Goal: Information Seeking & Learning: Check status

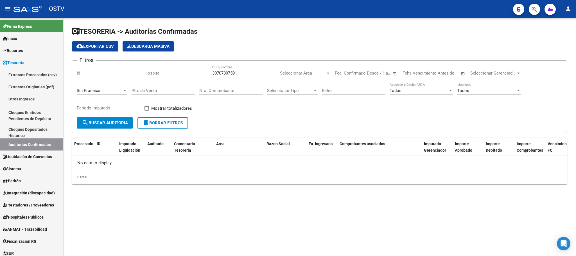
click at [160, 123] on span "delete Borrar Filtros" at bounding box center [163, 122] width 41 height 5
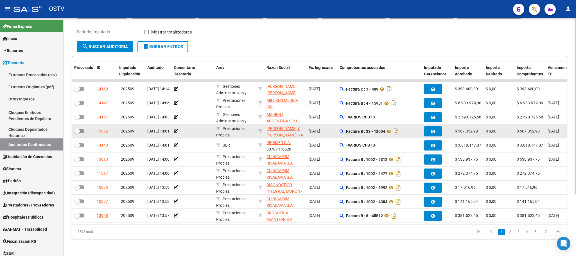
scroll to position [84, 0]
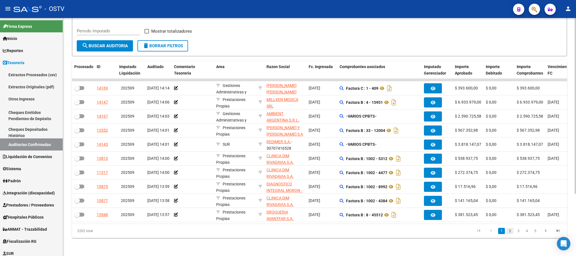
click at [510, 231] on link "2" at bounding box center [510, 231] width 7 height 6
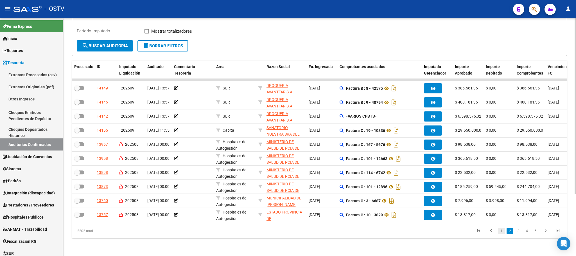
click at [502, 230] on link "1" at bounding box center [501, 231] width 7 height 6
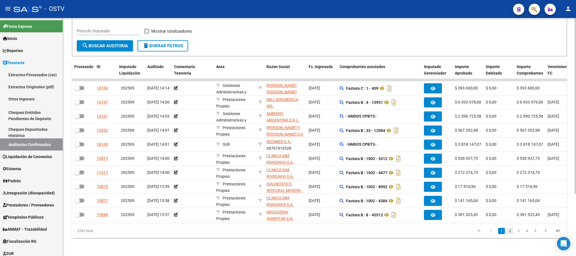
click at [511, 232] on link "2" at bounding box center [510, 231] width 7 height 6
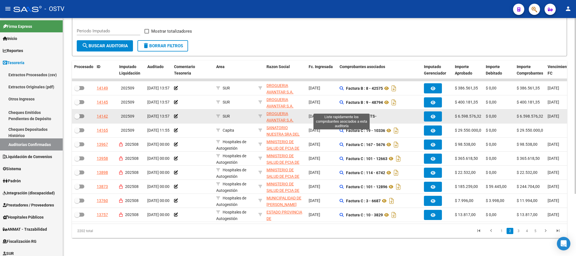
click at [341, 114] on icon at bounding box center [342, 116] width 4 height 4
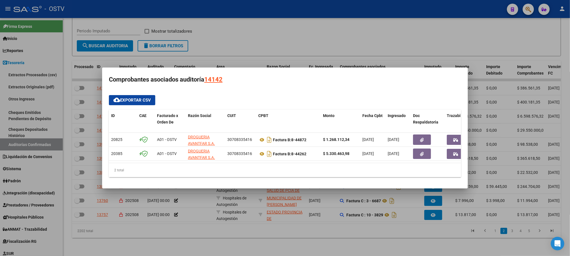
click at [205, 230] on div at bounding box center [285, 128] width 570 height 256
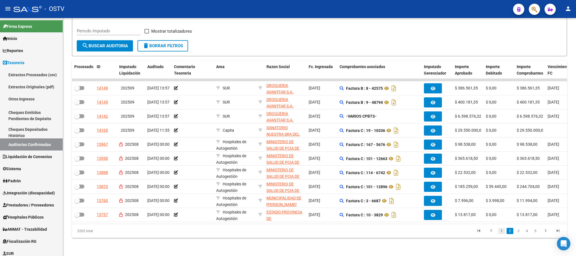
click at [500, 233] on link "1" at bounding box center [501, 231] width 7 height 6
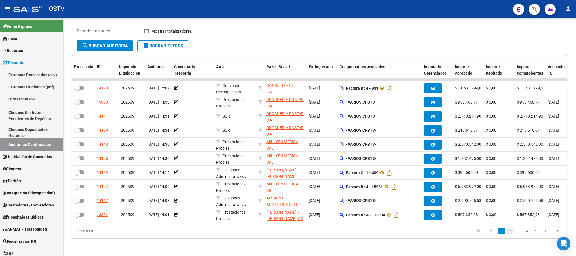
click at [510, 231] on link "2" at bounding box center [510, 231] width 7 height 6
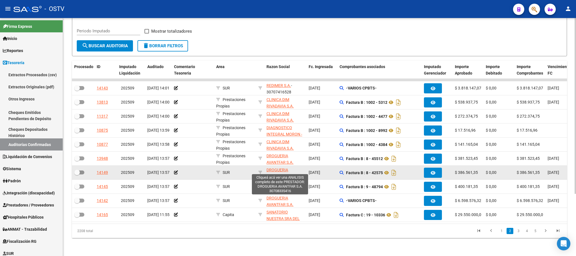
click at [278, 168] on span "DROGUERIA AVANTFAR S.A." at bounding box center [280, 173] width 27 height 11
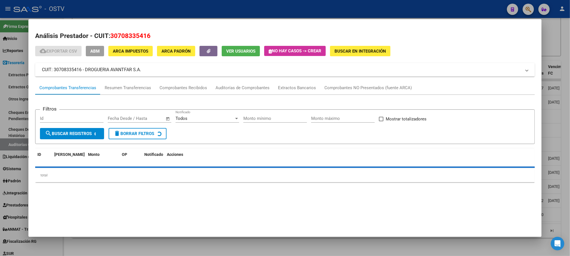
click at [554, 111] on div at bounding box center [285, 128] width 570 height 256
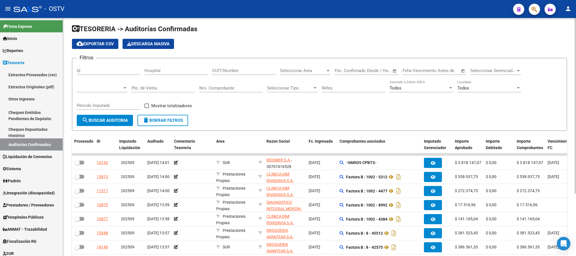
scroll to position [0, 0]
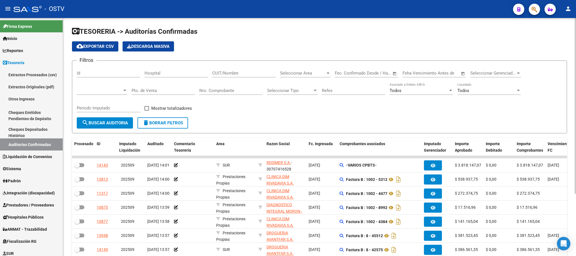
click at [223, 72] on input "CUIT/Nombre" at bounding box center [244, 73] width 64 height 5
paste input "30708335416"
type input "30708335416"
click at [106, 124] on span "search Buscar Auditoria" at bounding box center [105, 122] width 46 height 5
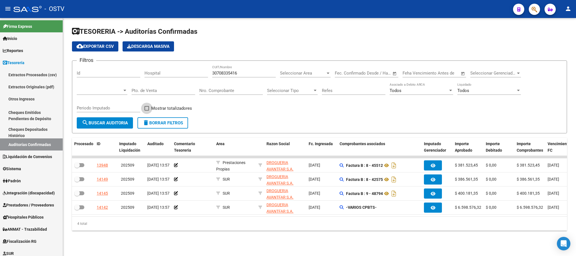
click at [148, 112] on label "Mostrar totalizadores" at bounding box center [169, 108] width 48 height 7
click at [147, 111] on input "Mostrar totalizadores" at bounding box center [147, 111] width 0 height 0
checkbox input "true"
click at [124, 123] on span "search Buscar Auditoria" at bounding box center [105, 122] width 46 height 5
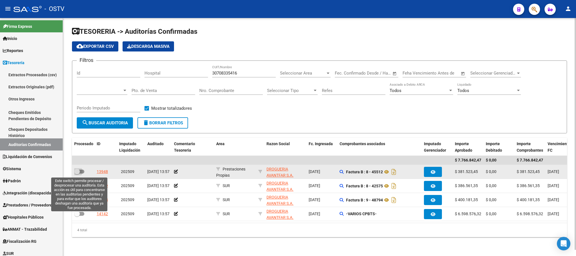
click at [81, 172] on span at bounding box center [79, 172] width 10 height 4
click at [77, 174] on input "checkbox" at bounding box center [77, 174] width 0 height 0
checkbox input "true"
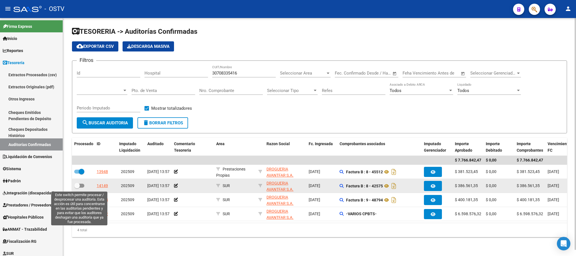
click at [81, 185] on span at bounding box center [79, 186] width 10 height 4
click at [77, 188] on input "checkbox" at bounding box center [77, 188] width 0 height 0
checkbox input "true"
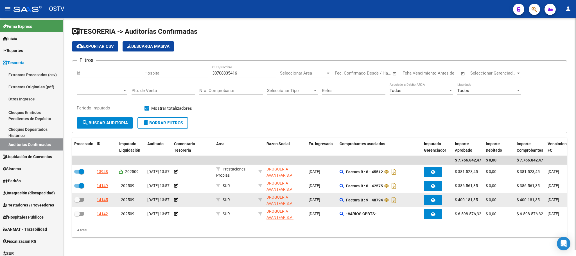
click at [82, 207] on datatable-body-cell at bounding box center [83, 200] width 23 height 14
click at [81, 193] on datatable-body-cell at bounding box center [83, 200] width 23 height 14
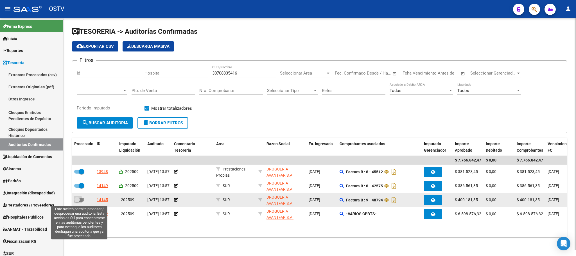
click at [81, 199] on span at bounding box center [79, 200] width 10 height 4
click at [77, 202] on input "checkbox" at bounding box center [77, 202] width 0 height 0
checkbox input "true"
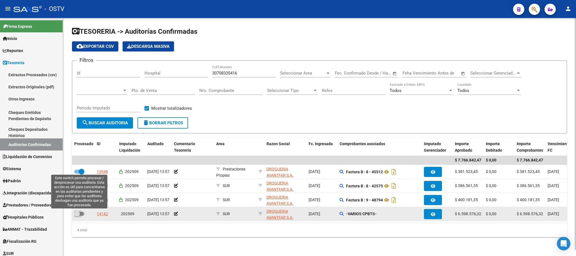
click at [81, 213] on span at bounding box center [79, 214] width 10 height 4
click at [77, 216] on input "checkbox" at bounding box center [77, 216] width 0 height 0
checkbox input "true"
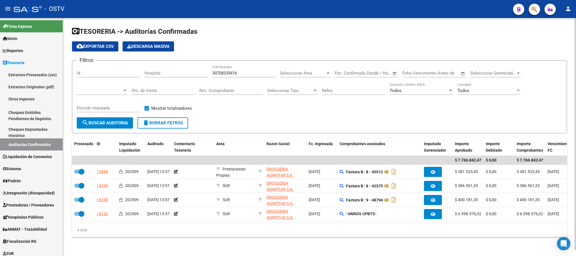
click at [105, 118] on button "search Buscar Auditoria" at bounding box center [105, 122] width 56 height 11
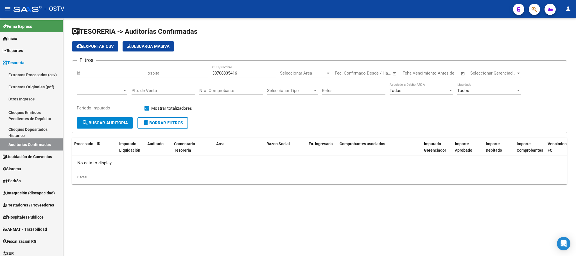
click at [159, 119] on button "delete Borrar Filtros" at bounding box center [163, 122] width 51 height 11
checkbox input "false"
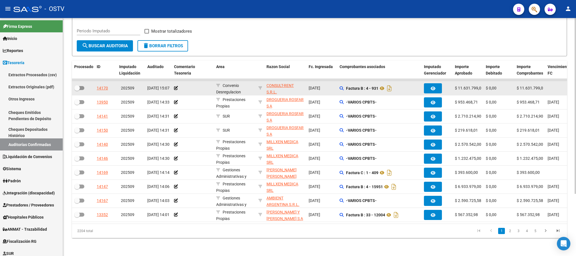
scroll to position [84, 0]
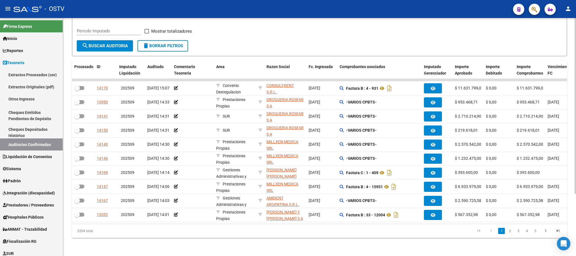
click at [448, 233] on datatable-pager "1 2 3 4 5" at bounding box center [369, 231] width 392 height 10
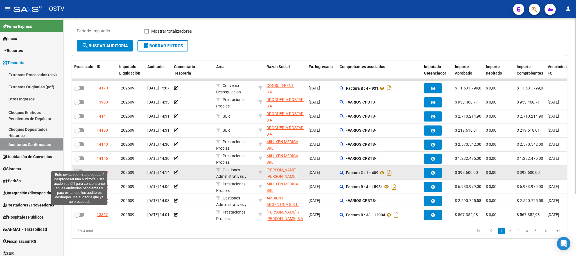
click at [80, 170] on span at bounding box center [79, 172] width 10 height 4
click at [77, 174] on input "checkbox" at bounding box center [77, 174] width 0 height 0
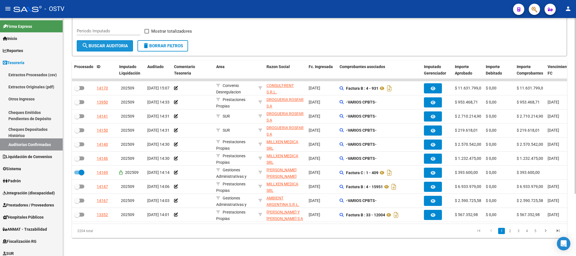
click at [98, 43] on span "search Buscar Auditoria" at bounding box center [105, 45] width 46 height 5
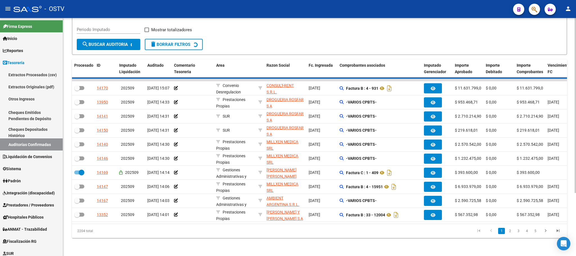
checkbox input "false"
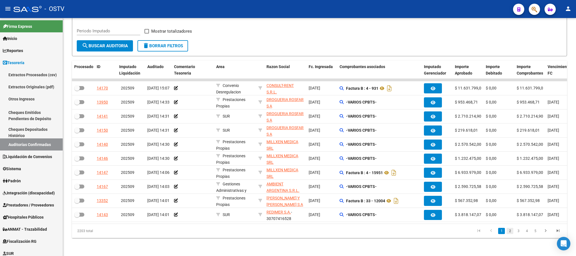
click at [508, 230] on link "2" at bounding box center [510, 231] width 7 height 6
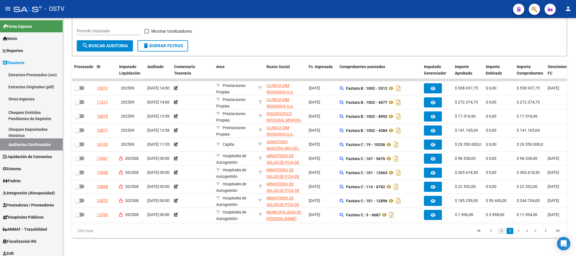
click at [502, 231] on link "1" at bounding box center [501, 231] width 7 height 6
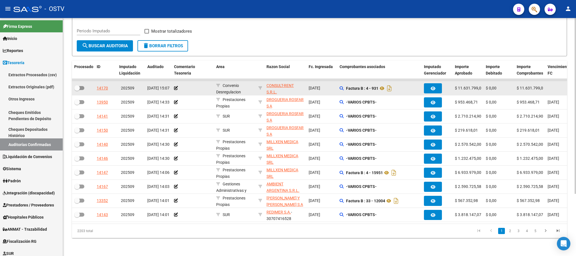
click at [542, 86] on span "$ 11.631.799,00" at bounding box center [531, 88] width 29 height 5
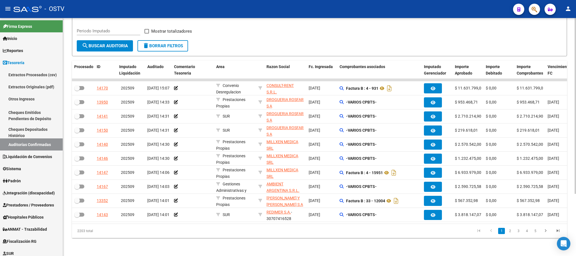
click at [103, 225] on div "2203 total" at bounding box center [121, 231] width 98 height 14
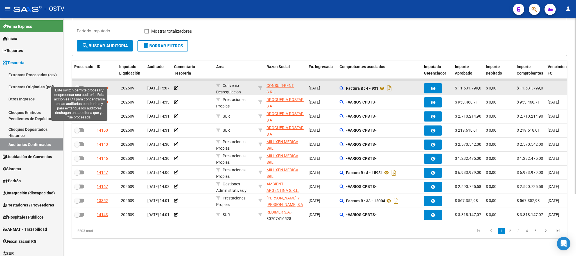
click at [82, 86] on span at bounding box center [79, 88] width 10 height 4
click at [77, 90] on input "checkbox" at bounding box center [77, 90] width 0 height 0
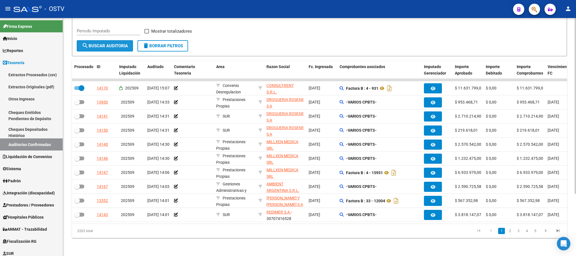
click at [103, 43] on span "search Buscar Auditoria" at bounding box center [105, 45] width 46 height 5
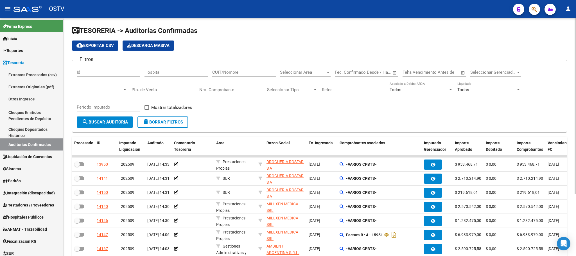
scroll to position [0, 0]
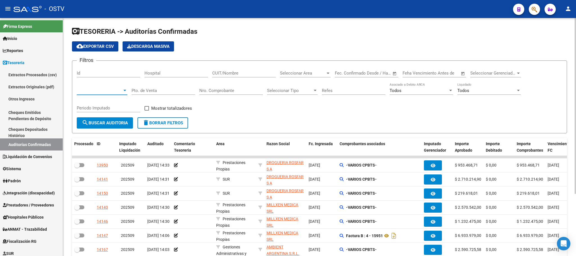
click at [116, 90] on span at bounding box center [100, 90] width 46 height 5
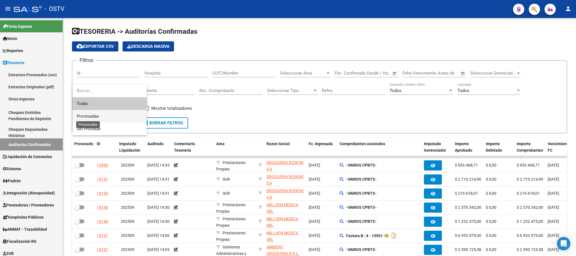
click at [89, 116] on span "Procesadas" at bounding box center [88, 116] width 22 height 5
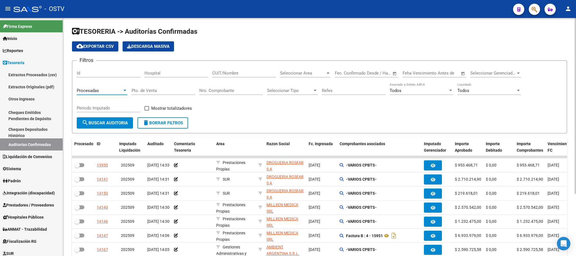
click at [96, 123] on span "search Buscar Auditoria" at bounding box center [105, 122] width 46 height 5
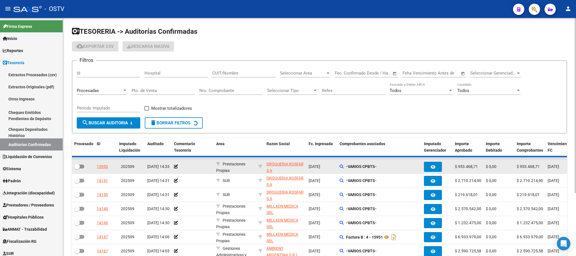
checkbox input "true"
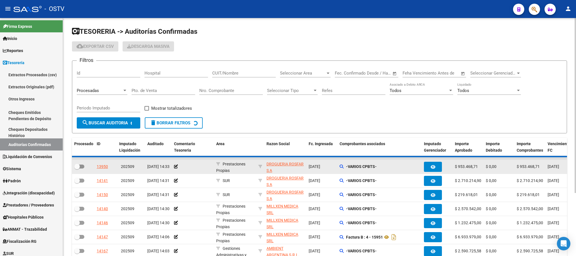
checkbox input "true"
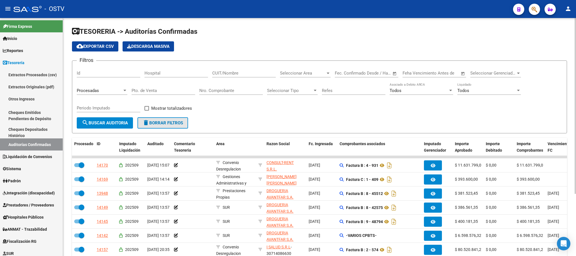
click at [168, 119] on button "delete Borrar Filtros" at bounding box center [163, 122] width 51 height 11
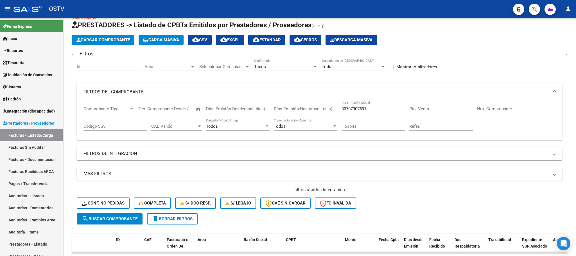
scroll to position [12, 0]
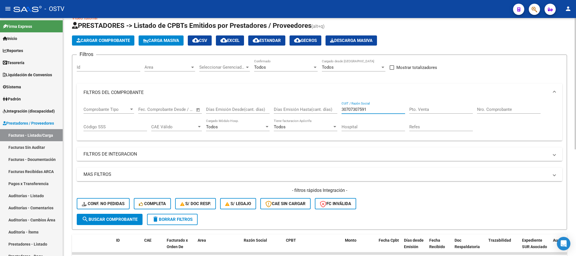
drag, startPoint x: 377, startPoint y: 107, endPoint x: 340, endPoint y: 108, distance: 36.3
click at [326, 108] on div "Comprobante Tipo Comprobante Tipo Fecha inicio – Fecha fin Fec. Comprobante Des…" at bounding box center [320, 119] width 472 height 35
paste input "12224300"
type input "30712224300"
click at [120, 218] on span "search Buscar Comprobante" at bounding box center [110, 219] width 56 height 5
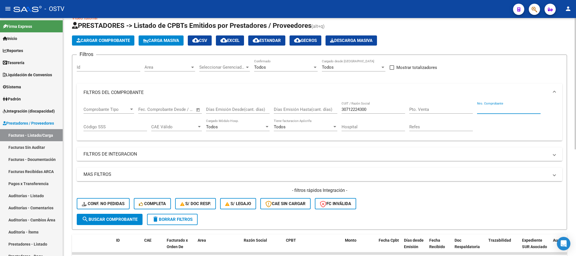
click at [485, 109] on input "Nro. Comprobante" at bounding box center [509, 109] width 64 height 5
type input "2772"
click at [109, 217] on span "search Buscar Comprobante" at bounding box center [110, 219] width 56 height 5
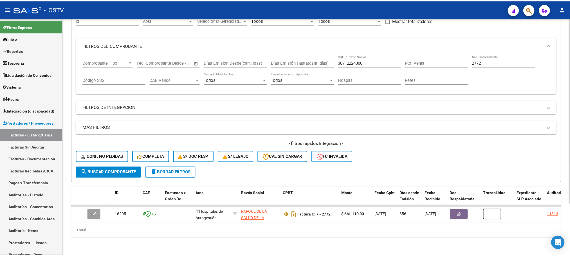
scroll to position [66, 0]
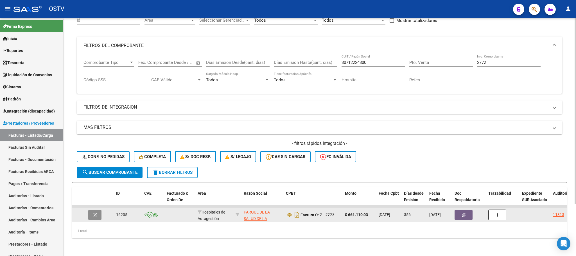
click at [98, 210] on button "button" at bounding box center [94, 215] width 13 height 10
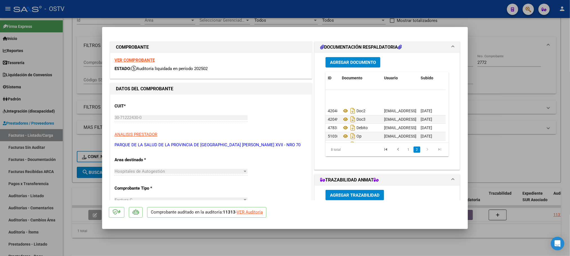
scroll to position [23, 0]
click at [249, 210] on div "VER Auditoría" at bounding box center [250, 212] width 26 height 6
type input "$ 0,00"
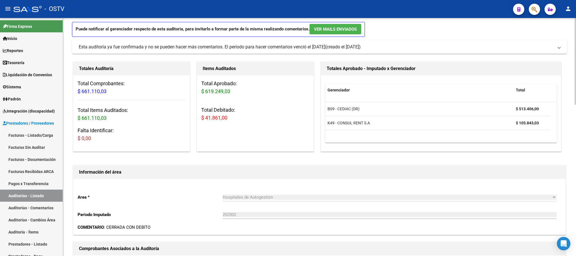
scroll to position [84, 0]
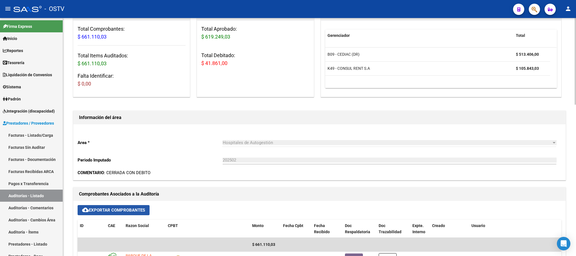
click at [122, 209] on span "cloud_download Exportar Comprobantes" at bounding box center [113, 210] width 63 height 5
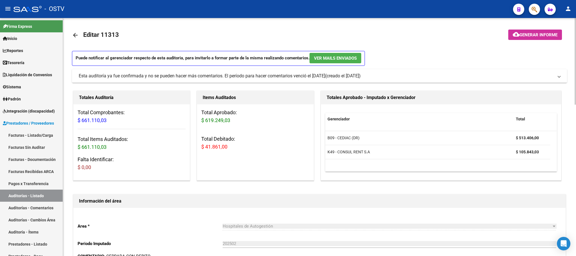
scroll to position [0, 0]
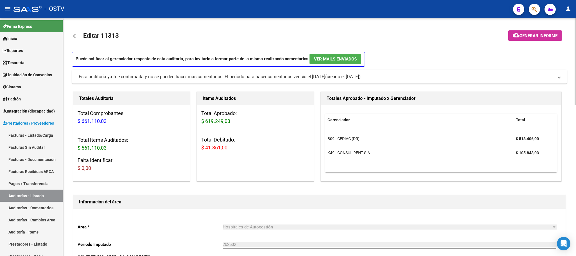
click at [524, 33] on span "Generar informe" at bounding box center [539, 35] width 38 height 5
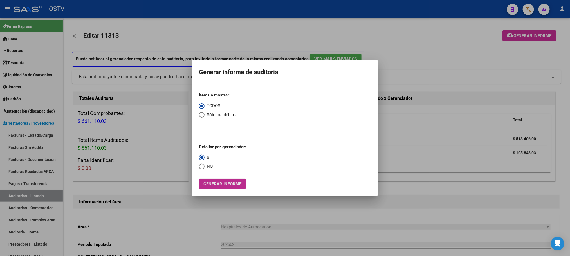
click at [220, 186] on span "Generar informe" at bounding box center [222, 183] width 38 height 5
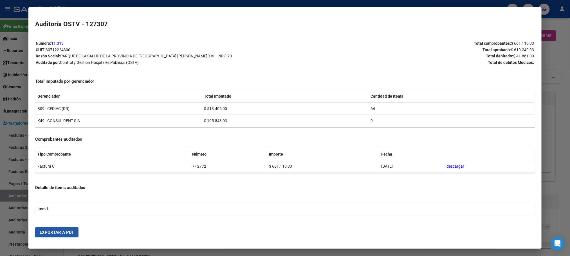
click at [38, 237] on button "Exportar a PDF" at bounding box center [56, 232] width 43 height 10
click at [14, 196] on div at bounding box center [285, 128] width 570 height 256
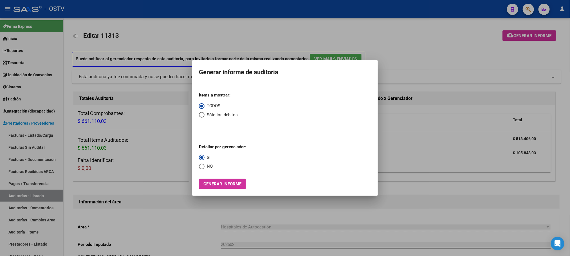
click at [423, 147] on div at bounding box center [285, 128] width 570 height 256
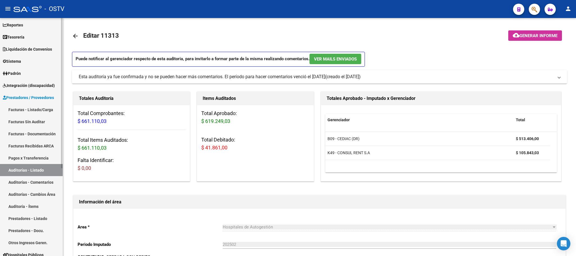
scroll to position [42, 0]
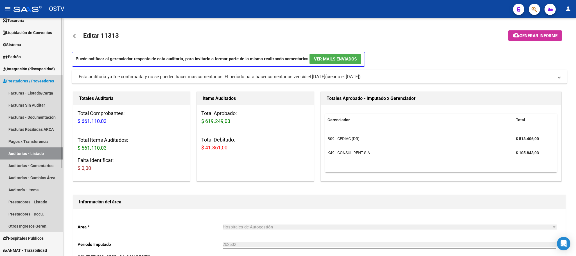
click at [24, 76] on link "Prestadores / Proveedores" at bounding box center [31, 81] width 63 height 12
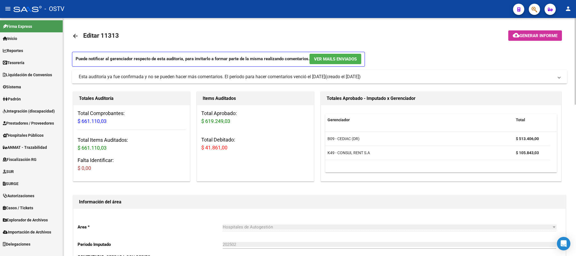
scroll to position [0, 0]
click at [75, 37] on mat-icon "arrow_back" at bounding box center [75, 36] width 7 height 7
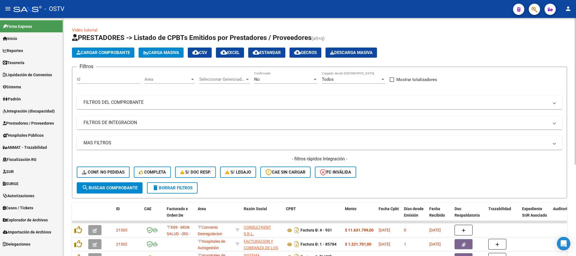
click at [278, 80] on div "No" at bounding box center [283, 79] width 59 height 5
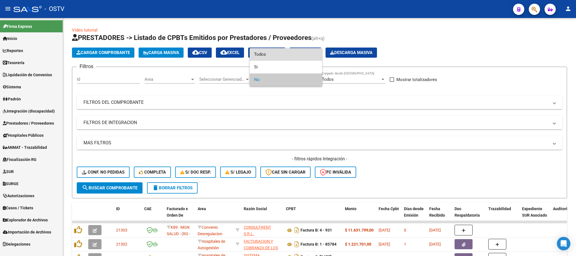
click at [268, 55] on span "Todos" at bounding box center [286, 54] width 64 height 13
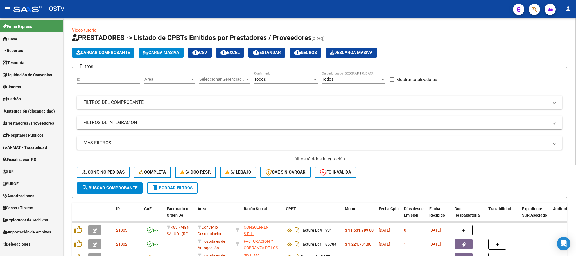
click at [367, 99] on mat-expansion-panel-header "FILTROS DEL COMPROBANTE" at bounding box center [320, 103] width 486 height 14
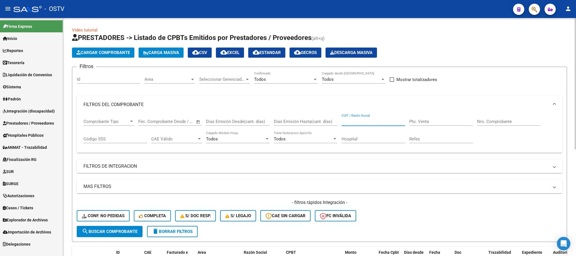
click at [370, 119] on input "CUIT / Razón Social" at bounding box center [374, 121] width 64 height 5
paste input "30712224300"
type input "30712224300"
click at [489, 122] on input "Nro. Comprobante" at bounding box center [509, 121] width 64 height 5
type input "2772"
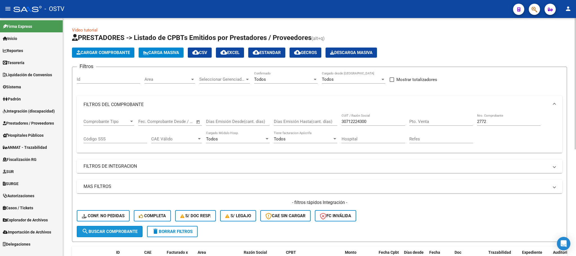
click at [112, 231] on span "search Buscar Comprobante" at bounding box center [110, 231] width 56 height 5
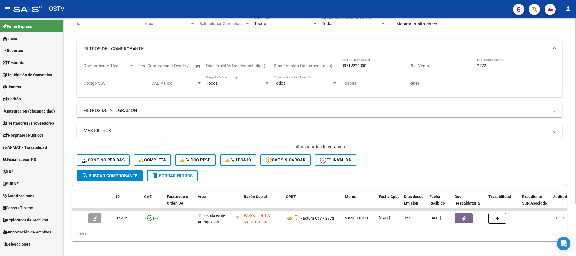
scroll to position [66, 0]
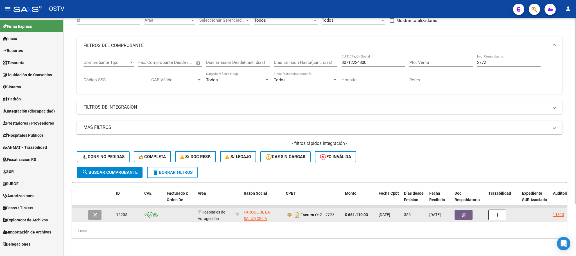
click at [463, 213] on icon "button" at bounding box center [464, 215] width 4 height 4
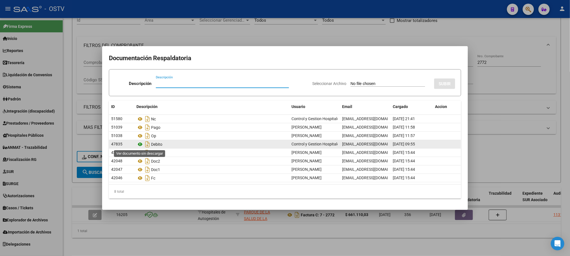
click at [140, 144] on icon at bounding box center [139, 144] width 7 height 7
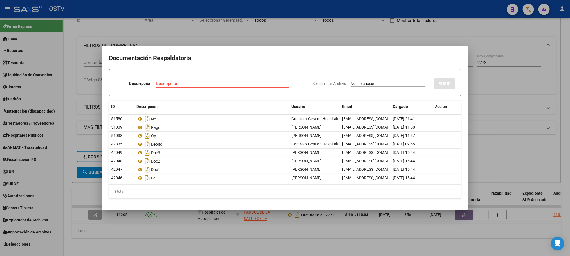
click at [525, 103] on div at bounding box center [285, 128] width 570 height 256
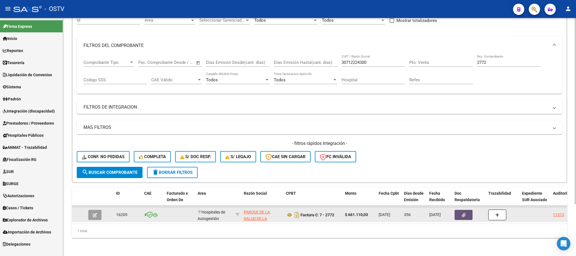
click at [462, 213] on icon "button" at bounding box center [464, 215] width 4 height 4
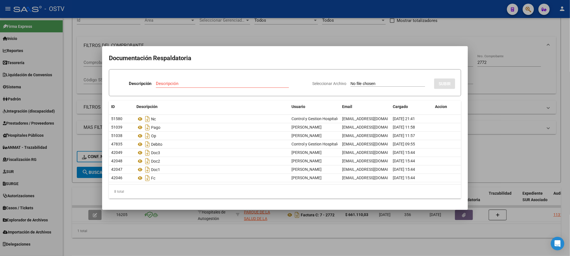
click at [82, 189] on div at bounding box center [285, 128] width 570 height 256
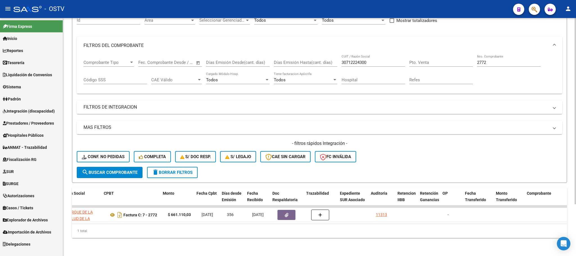
scroll to position [0, 182]
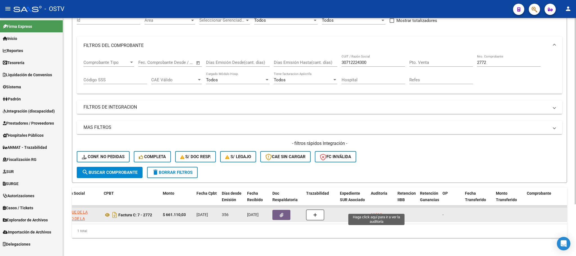
click at [374, 212] on div "11313" at bounding box center [376, 215] width 11 height 6
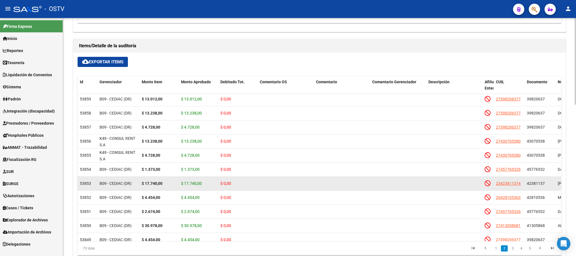
scroll to position [380, 0]
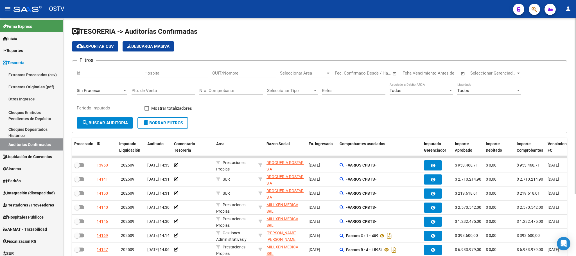
click at [101, 90] on div "Sin Procesar" at bounding box center [100, 90] width 46 height 5
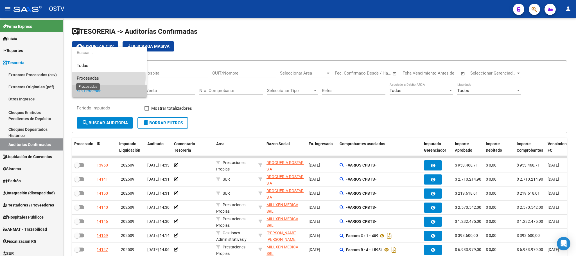
click at [91, 77] on span "Procesadas" at bounding box center [88, 78] width 22 height 5
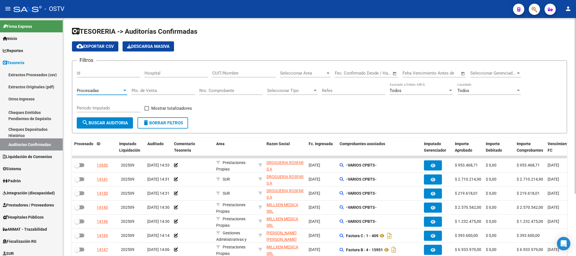
click at [160, 91] on input "Pto. de Venta" at bounding box center [164, 90] width 64 height 5
type input "2772"
click at [106, 121] on span "search Buscar Auditoria" at bounding box center [105, 122] width 46 height 5
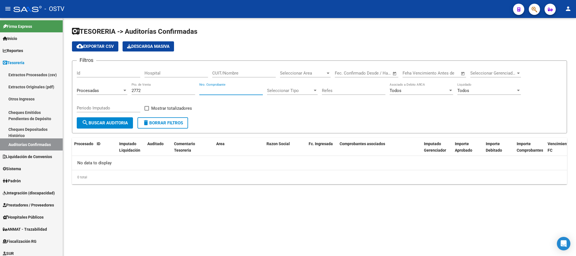
click at [209, 90] on input "Nro. Comprobante" at bounding box center [231, 90] width 64 height 5
type input "2772"
drag, startPoint x: 155, startPoint y: 88, endPoint x: 132, endPoint y: 91, distance: 23.9
click at [132, 91] on div "2772 Pto. de Venta" at bounding box center [164, 89] width 64 height 12
drag, startPoint x: 150, startPoint y: 94, endPoint x: 111, endPoint y: 93, distance: 39.7
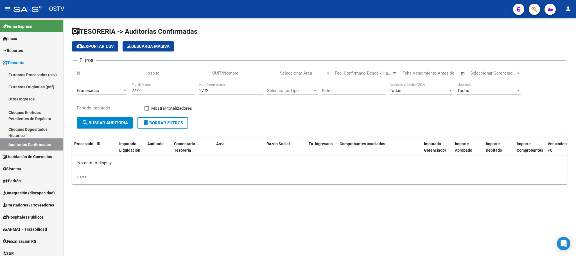
click at [113, 93] on div "Filtros Id Hospital CUIT/Nombre Seleccionar Area Seleccionar Area Fecha inicio …" at bounding box center [320, 91] width 486 height 52
click at [102, 120] on span "search Buscar Auditoria" at bounding box center [105, 122] width 46 height 5
click at [156, 89] on input "2772" at bounding box center [164, 90] width 64 height 5
click at [150, 92] on input "2772" at bounding box center [164, 90] width 64 height 5
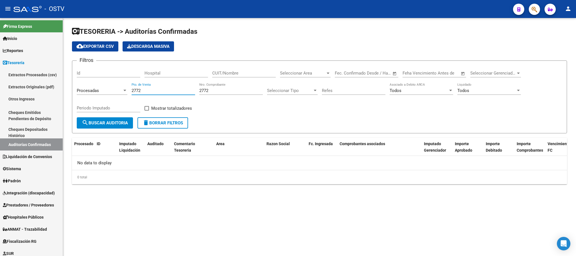
click at [150, 92] on input "2772" at bounding box center [164, 90] width 64 height 5
click at [148, 92] on input "2772" at bounding box center [164, 90] width 64 height 5
drag, startPoint x: 148, startPoint y: 92, endPoint x: 90, endPoint y: 92, distance: 57.9
click at [90, 92] on div "Filtros Id Hospital CUIT/Nombre Seleccionar Area Seleccionar Area Fecha inicio …" at bounding box center [320, 91] width 486 height 52
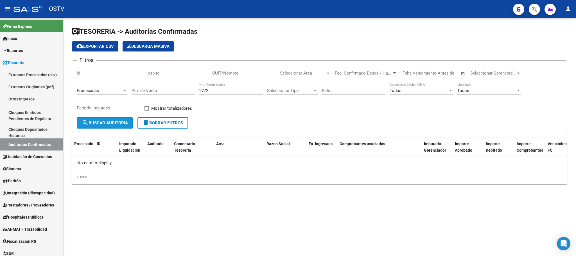
click at [101, 118] on button "search Buscar Auditoria" at bounding box center [105, 122] width 56 height 11
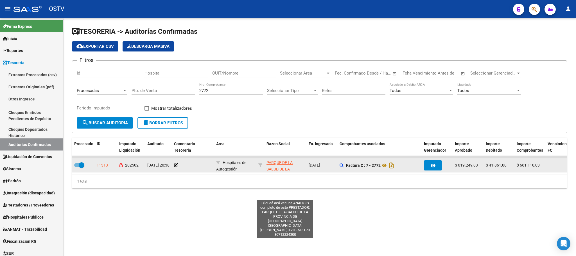
click at [268, 164] on span "PARQUE DE LA SALUD DE LA PROVINCIA DE [GEOGRAPHIC_DATA] [PERSON_NAME] XVII - NR…" at bounding box center [286, 178] width 38 height 37
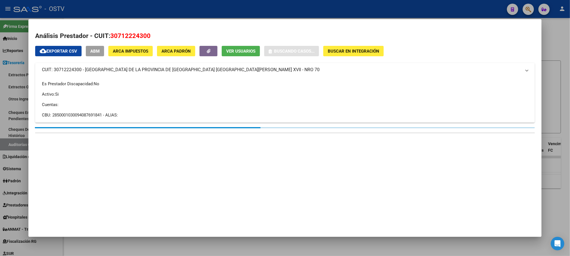
click at [557, 94] on div at bounding box center [285, 128] width 570 height 256
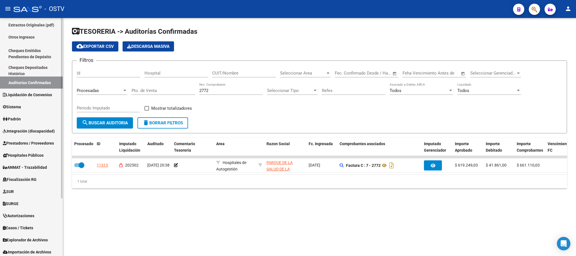
scroll to position [75, 0]
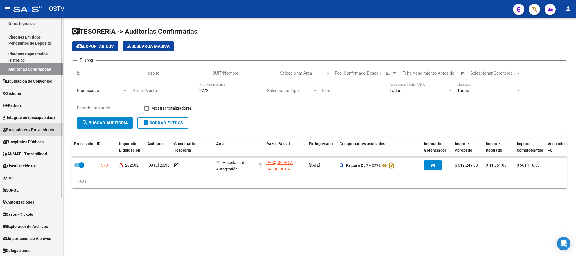
click at [35, 129] on span "Prestadores / Proveedores" at bounding box center [28, 130] width 51 height 6
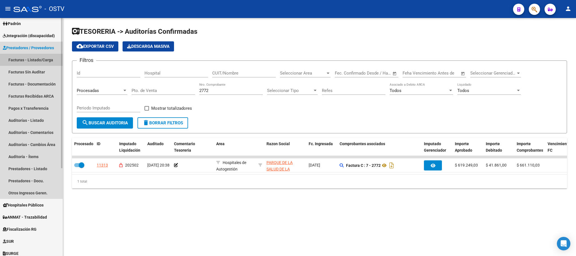
click at [42, 59] on link "Facturas - Listado/Carga" at bounding box center [31, 60] width 63 height 12
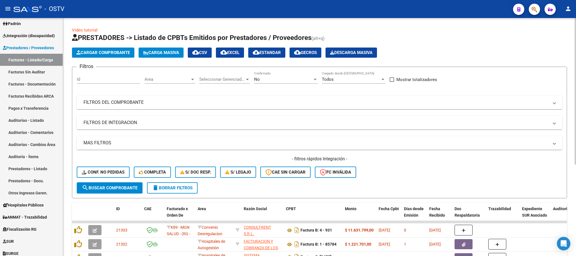
click at [354, 97] on mat-expansion-panel-header "FILTROS DEL COMPROBANTE" at bounding box center [320, 103] width 486 height 14
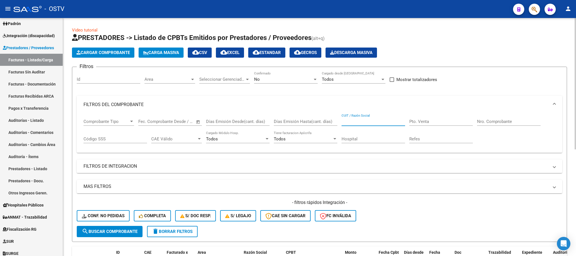
paste input "30712224300"
type input "30712224300"
click at [262, 78] on div "No" at bounding box center [283, 79] width 59 height 5
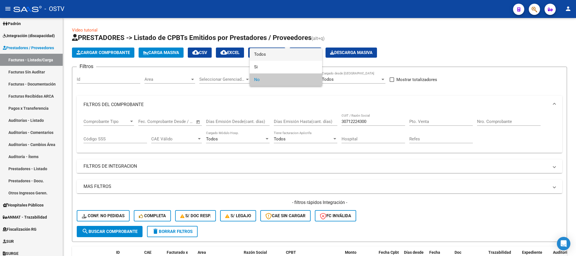
click at [261, 52] on span "Todos" at bounding box center [286, 54] width 64 height 13
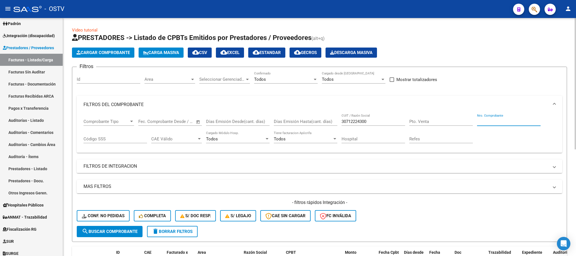
click at [483, 122] on input "Nro. Comprobante" at bounding box center [509, 121] width 64 height 5
type input "2772"
click at [123, 230] on span "search Buscar Comprobante" at bounding box center [110, 231] width 56 height 5
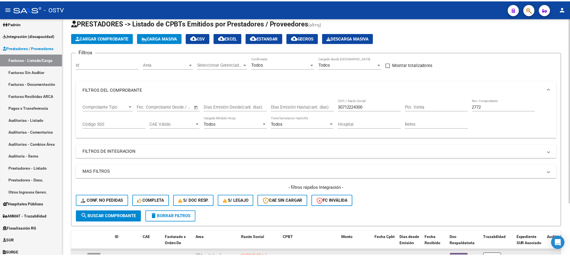
scroll to position [66, 0]
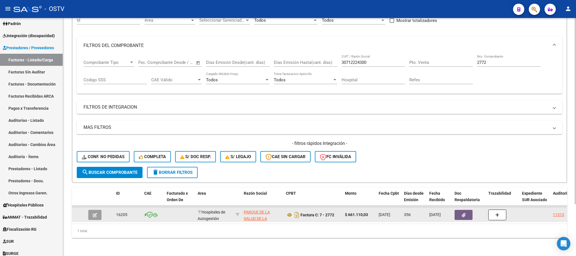
click at [92, 210] on button "button" at bounding box center [94, 215] width 13 height 10
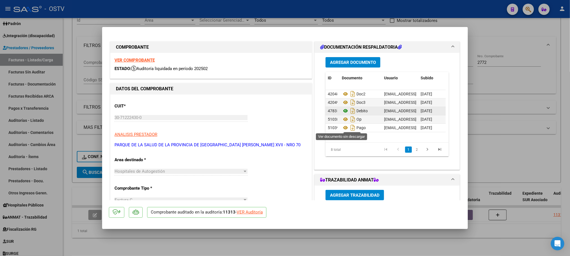
scroll to position [23, 0]
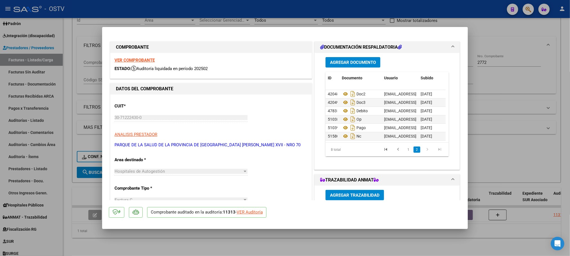
click at [89, 197] on div at bounding box center [285, 128] width 570 height 256
type input "$ 0,00"
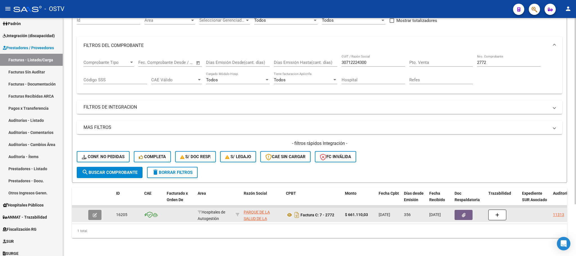
click at [91, 210] on button "button" at bounding box center [94, 215] width 13 height 10
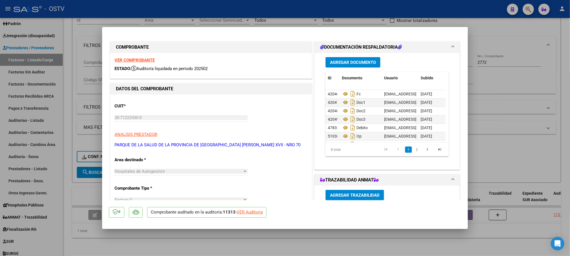
click at [242, 212] on div "VER Auditoría" at bounding box center [250, 212] width 26 height 6
type input "$ 0,00"
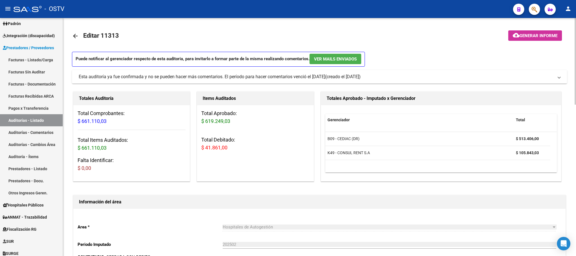
click at [524, 33] on span "Generar informe" at bounding box center [539, 35] width 38 height 5
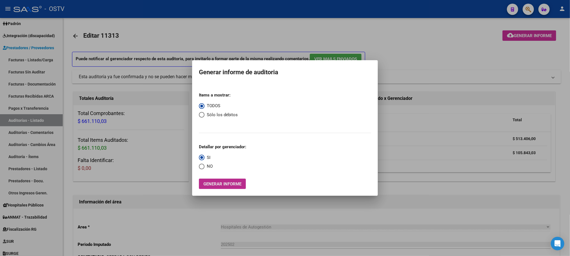
click at [235, 184] on span "Generar informe" at bounding box center [222, 183] width 38 height 5
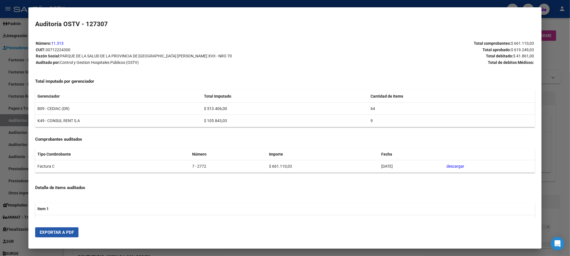
click at [59, 231] on span "Exportar a PDF" at bounding box center [57, 232] width 34 height 5
click at [10, 159] on div at bounding box center [285, 128] width 570 height 256
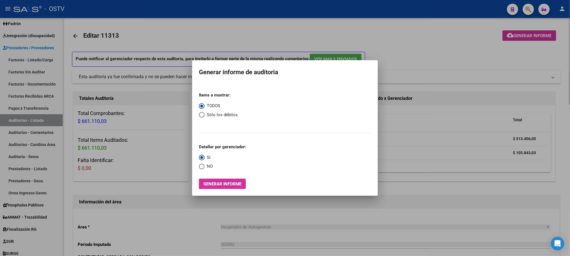
click at [165, 159] on div at bounding box center [285, 128] width 570 height 256
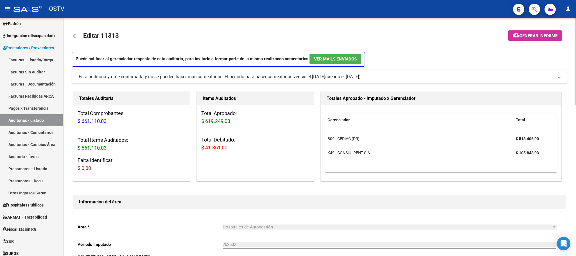
click at [74, 35] on mat-icon "arrow_back" at bounding box center [75, 36] width 7 height 7
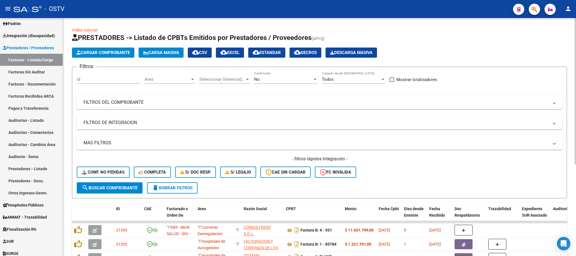
click at [257, 79] on span "No" at bounding box center [257, 79] width 6 height 5
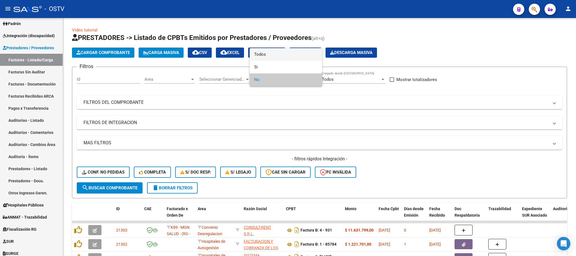
click at [260, 56] on span "Todos" at bounding box center [286, 54] width 64 height 13
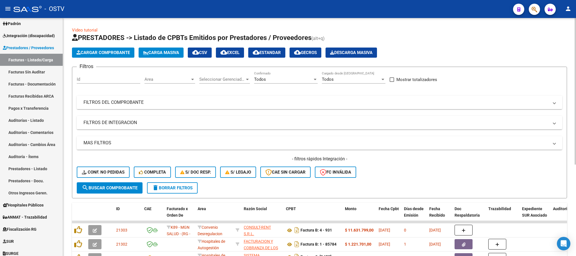
click at [397, 106] on mat-expansion-panel-header "FILTROS DEL COMPROBANTE" at bounding box center [320, 103] width 486 height 14
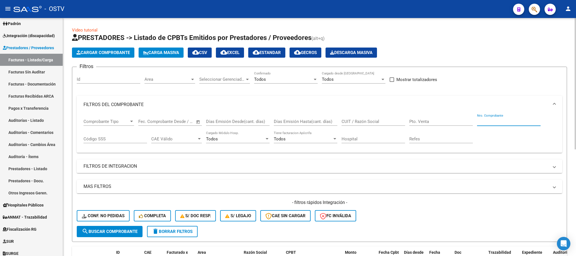
click at [486, 124] on input "Nro. Comprobante" at bounding box center [509, 121] width 64 height 5
type input "2772"
click at [116, 226] on button "search Buscar Comprobante" at bounding box center [110, 231] width 66 height 11
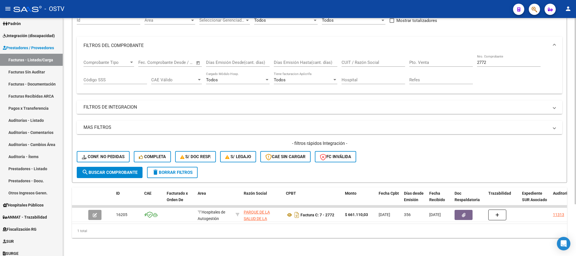
scroll to position [66, 0]
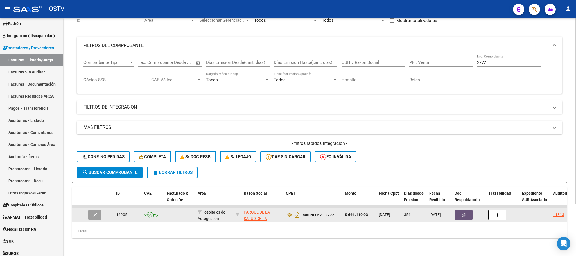
click at [458, 210] on button "button" at bounding box center [464, 215] width 18 height 10
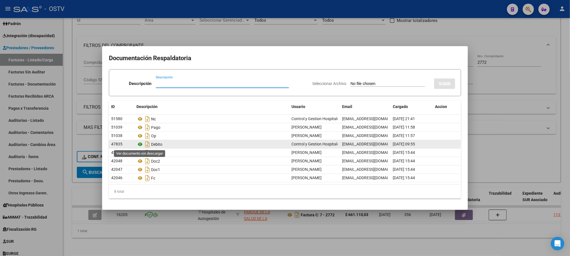
click at [139, 143] on icon at bounding box center [139, 144] width 7 height 7
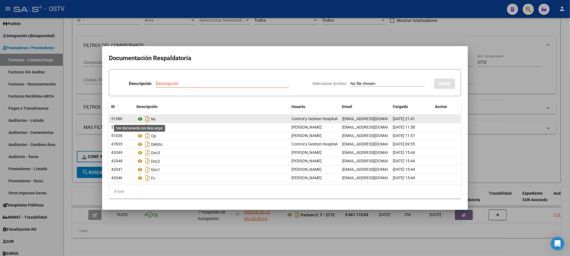
click at [139, 119] on icon at bounding box center [139, 119] width 7 height 7
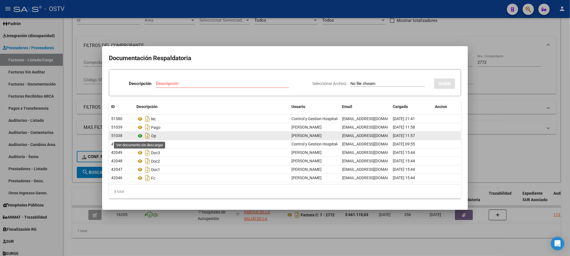
click at [140, 136] on icon at bounding box center [139, 135] width 7 height 7
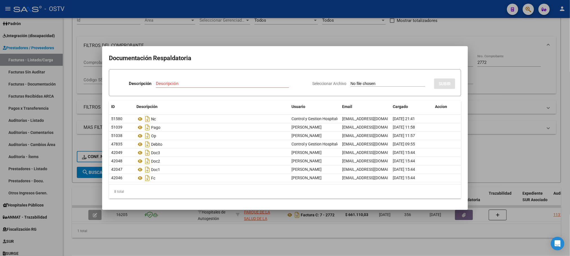
click at [205, 30] on div at bounding box center [285, 128] width 570 height 256
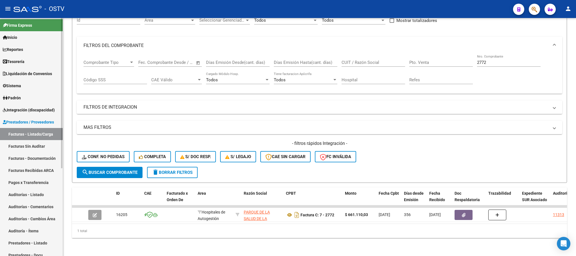
scroll to position [0, 0]
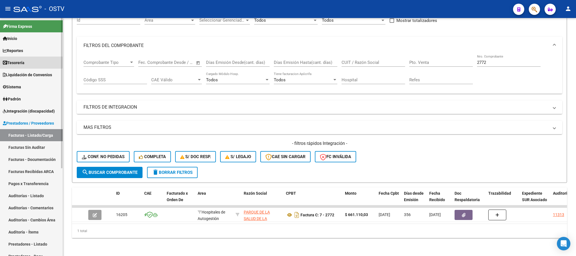
click at [20, 58] on link "Tesorería" at bounding box center [31, 63] width 63 height 12
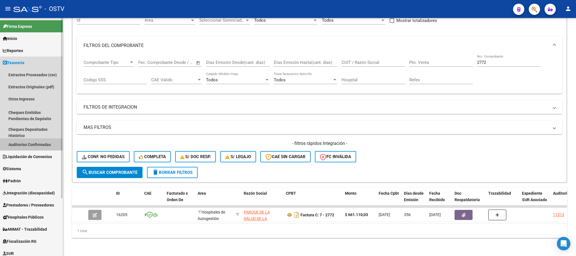
click at [22, 146] on link "Auditorías Confirmadas" at bounding box center [31, 144] width 63 height 12
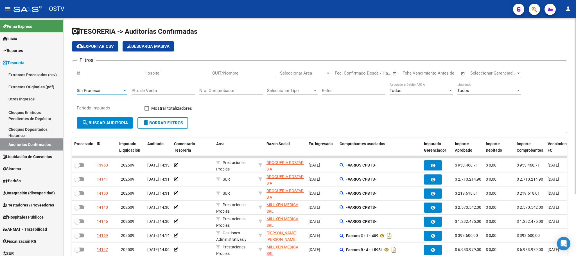
click at [93, 90] on span "Sin Procesar" at bounding box center [89, 90] width 24 height 5
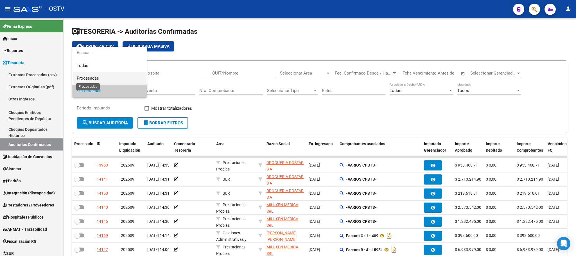
click at [88, 78] on span "Procesadas" at bounding box center [88, 78] width 22 height 5
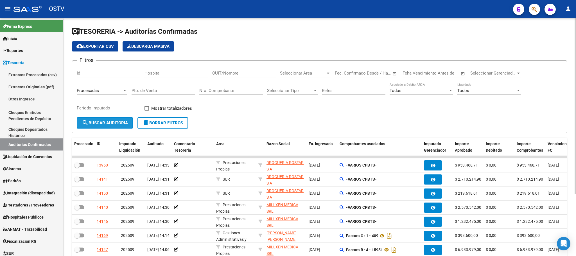
click at [104, 127] on button "search Buscar Auditoria" at bounding box center [105, 122] width 56 height 11
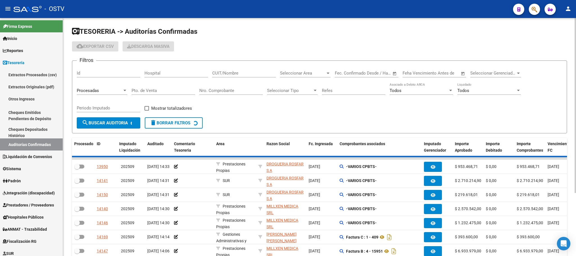
checkbox input "true"
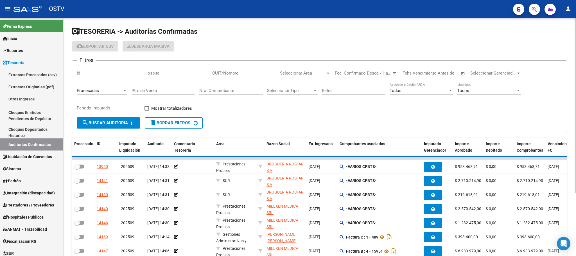
checkbox input "true"
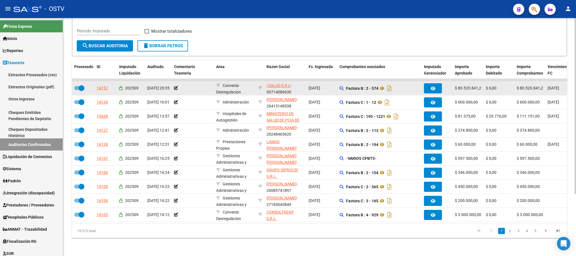
scroll to position [84, 0]
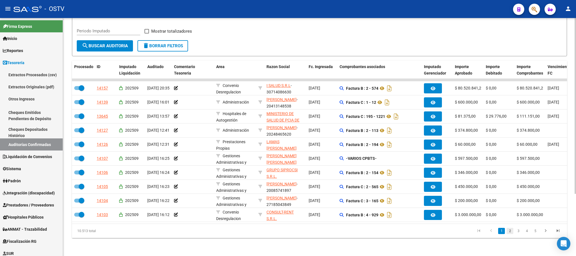
click at [510, 233] on link "2" at bounding box center [510, 231] width 7 height 6
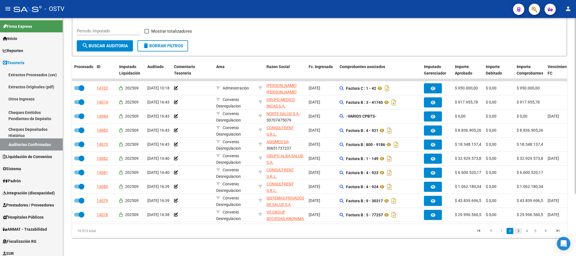
click at [518, 230] on link "3" at bounding box center [518, 231] width 7 height 6
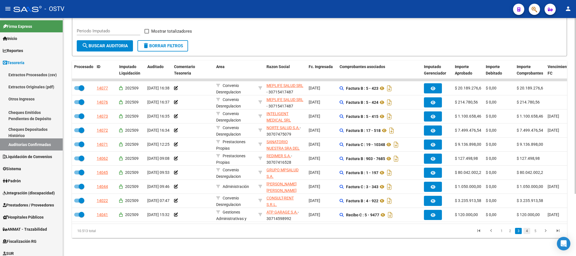
click at [526, 231] on link "4" at bounding box center [527, 231] width 7 height 6
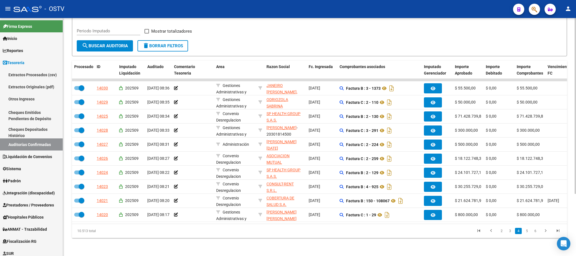
click at [528, 233] on link "5" at bounding box center [527, 231] width 7 height 6
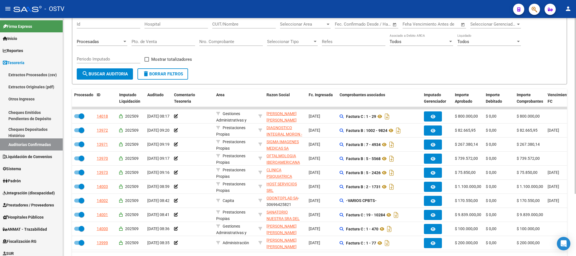
scroll to position [0, 0]
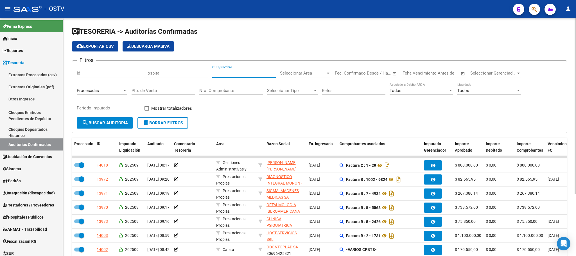
click at [238, 74] on input "CUIT/Nombre" at bounding box center [244, 73] width 64 height 5
click at [228, 73] on input "CUIT/Nombre" at bounding box center [244, 73] width 64 height 5
type input "30635815201"
click at [116, 120] on button "search Buscar Auditoria" at bounding box center [105, 122] width 56 height 11
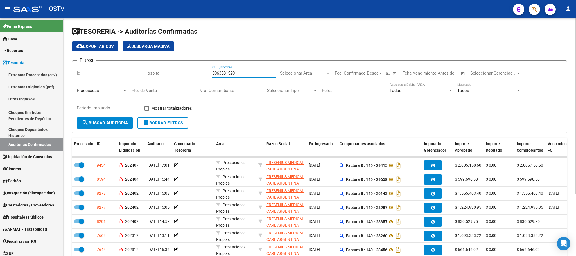
drag, startPoint x: 242, startPoint y: 73, endPoint x: 188, endPoint y: 73, distance: 54.3
click at [188, 73] on div "Filtros Id Hospital 30635815201 CUIT/Nombre Seleccionar Area Seleccionar Area F…" at bounding box center [320, 91] width 486 height 52
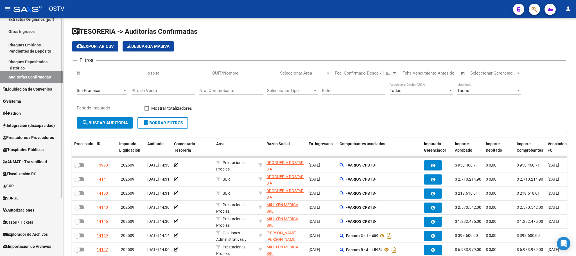
scroll to position [75, 0]
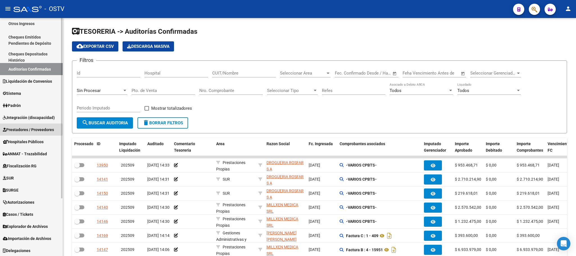
click at [23, 129] on span "Prestadores / Proveedores" at bounding box center [28, 130] width 51 height 6
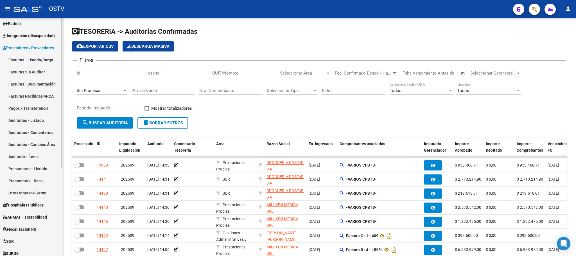
click at [30, 108] on link "Pagos x Transferencia" at bounding box center [31, 108] width 63 height 12
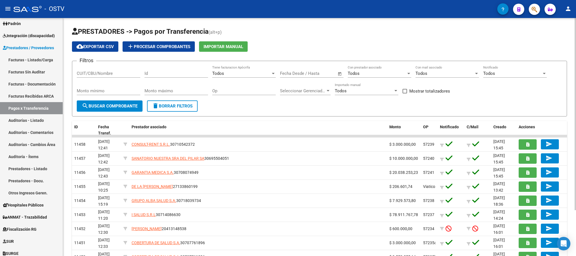
click at [95, 75] on input "CUIT/CBU/Nombre" at bounding box center [109, 73] width 64 height 5
paste input "30635815201"
type input "30635815201"
click at [106, 108] on span "search Buscar Comprobante" at bounding box center [110, 106] width 56 height 5
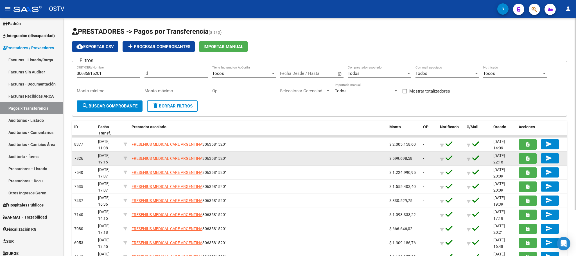
scroll to position [0, 0]
